Goal: Contribute content

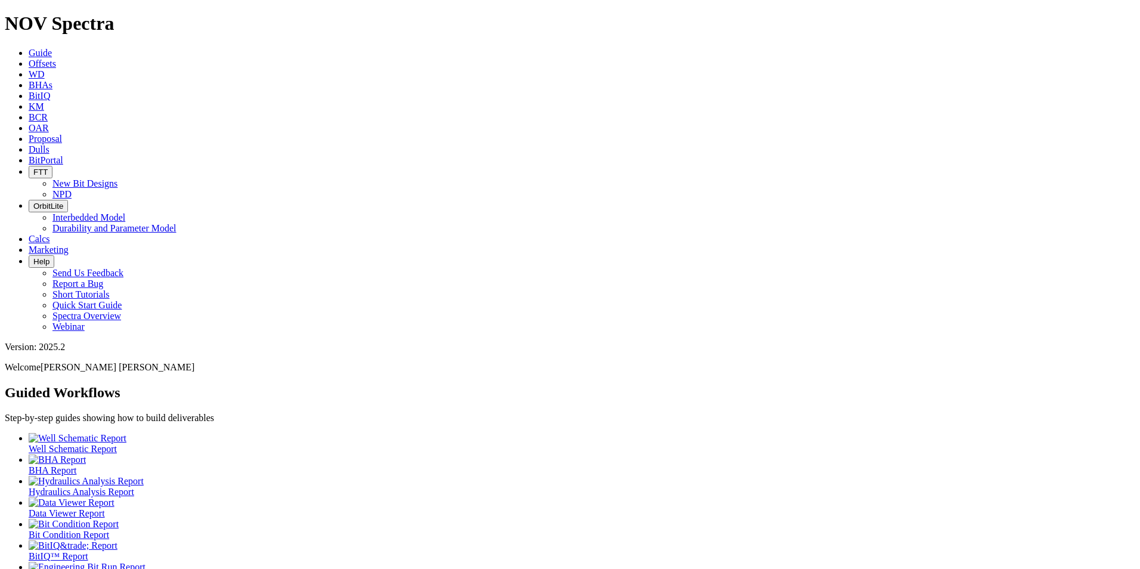
click at [49, 144] on link "Dulls" at bounding box center [39, 149] width 21 height 10
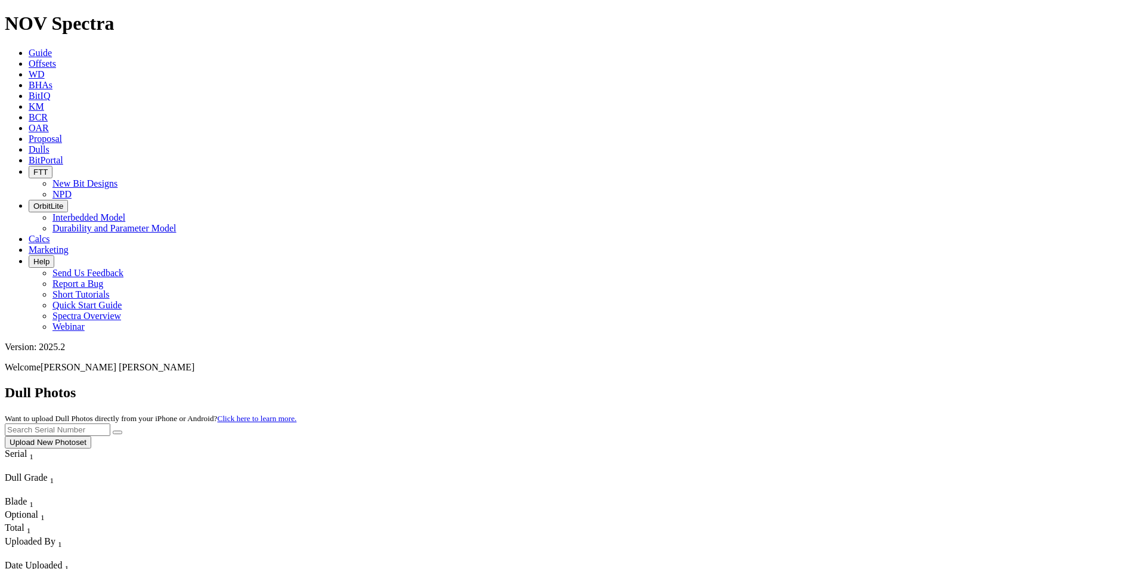
click at [91, 436] on button "Upload New Photoset" at bounding box center [48, 442] width 86 height 13
